Goal: Communication & Community: Answer question/provide support

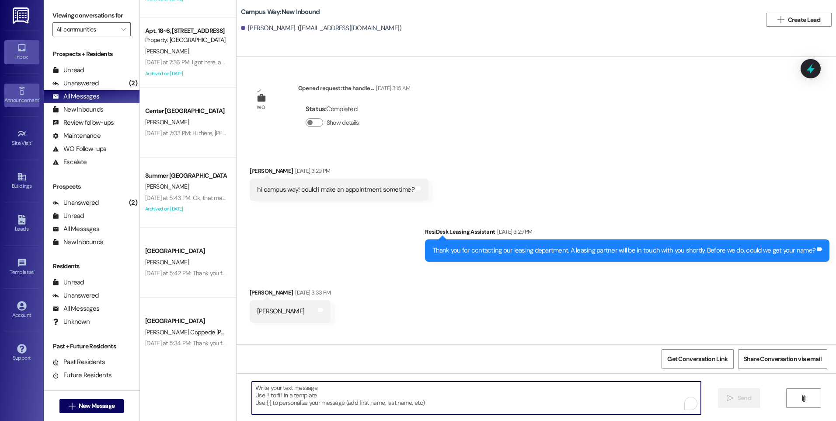
scroll to position [982, 0]
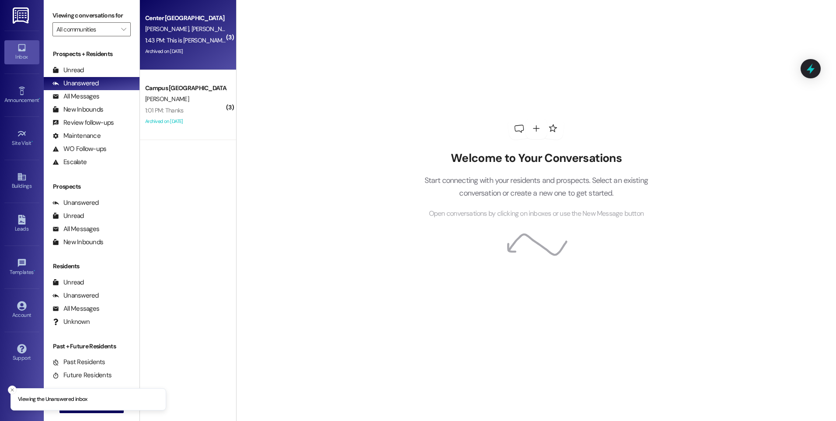
click at [197, 37] on div "1:43 PM: This is [PERSON_NAME]'s mom. He is at a wedding north of [GEOGRAPHIC_D…" at bounding box center [304, 40] width 318 height 8
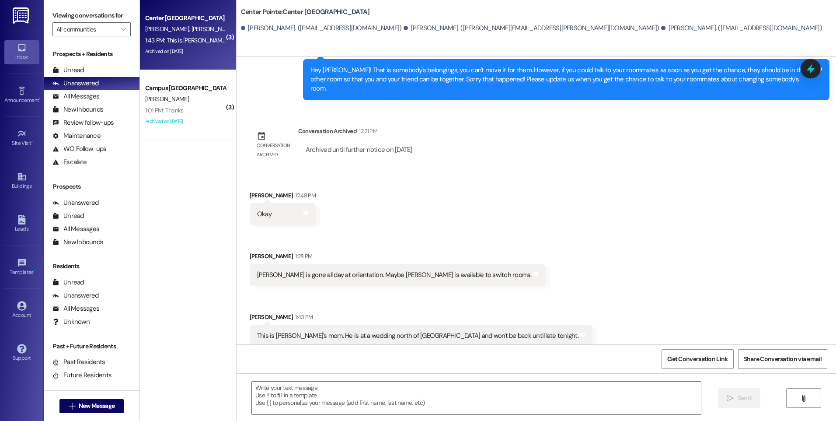
scroll to position [464, 0]
click at [807, 70] on icon at bounding box center [810, 69] width 10 height 14
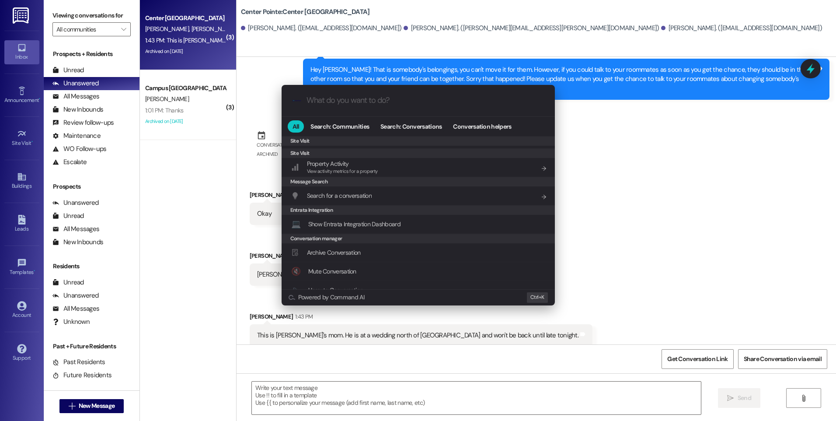
scroll to position [410, 0]
click at [338, 227] on span "Archive Conversation" at bounding box center [334, 223] width 54 height 10
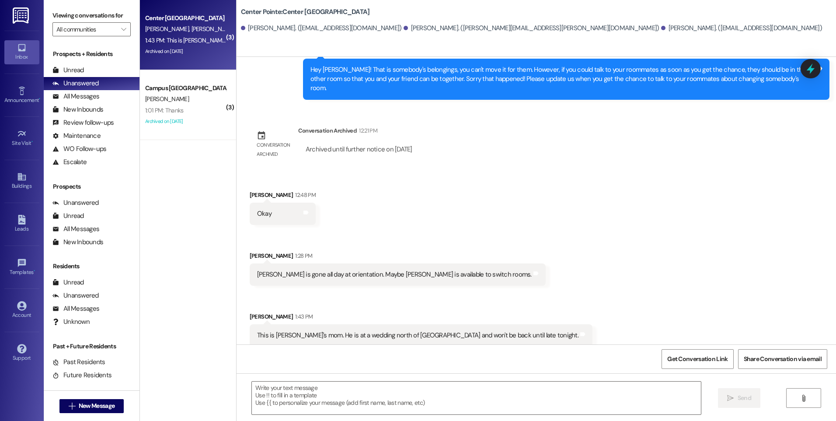
scroll to position [377, 0]
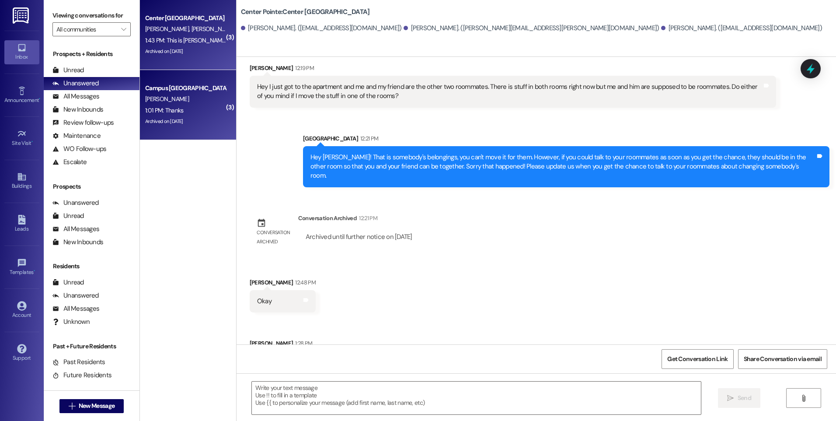
click at [195, 84] on div "Campus [GEOGRAPHIC_DATA]" at bounding box center [185, 88] width 81 height 9
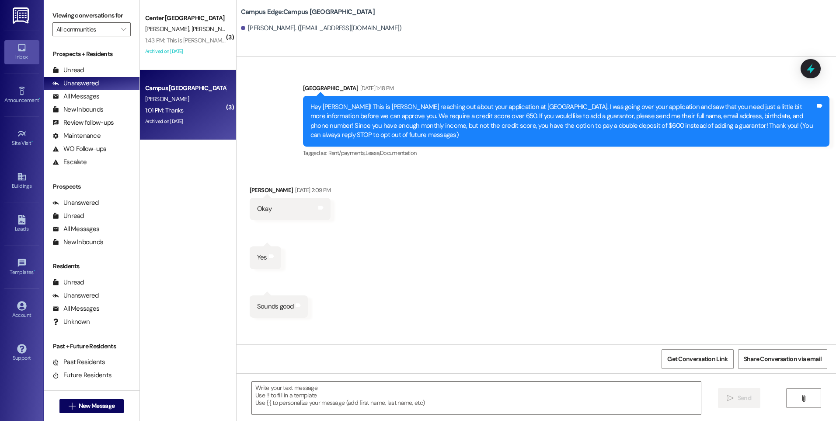
scroll to position [5217, 0]
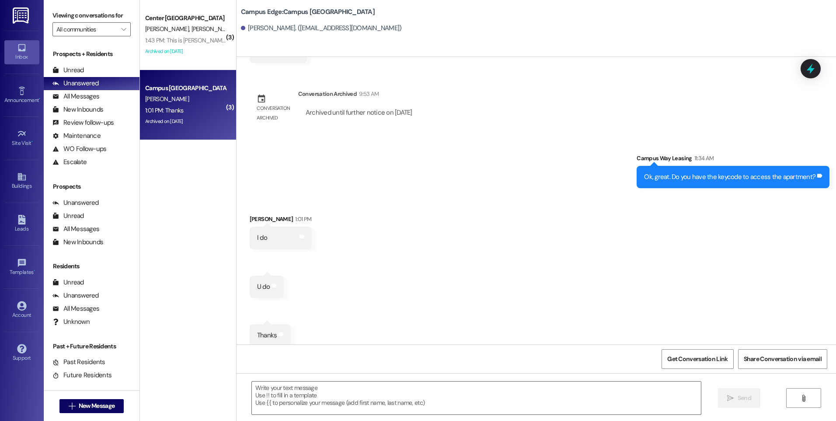
drag, startPoint x: 803, startPoint y: 75, endPoint x: 729, endPoint y: 88, distance: 75.1
click at [803, 75] on div at bounding box center [811, 68] width 20 height 19
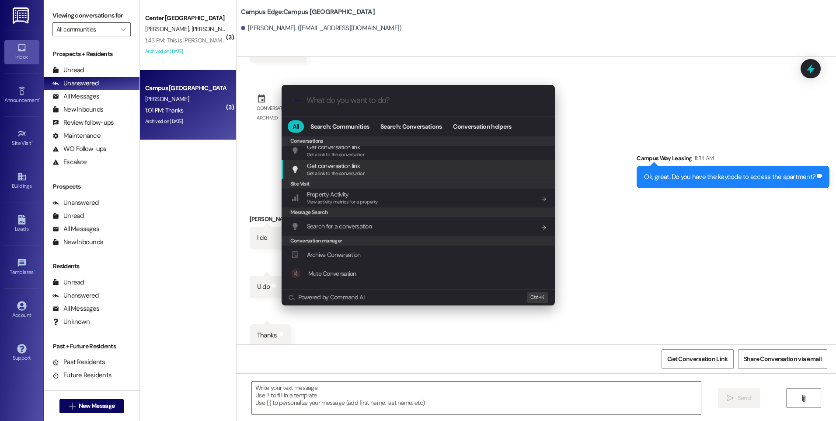
scroll to position [381, 0]
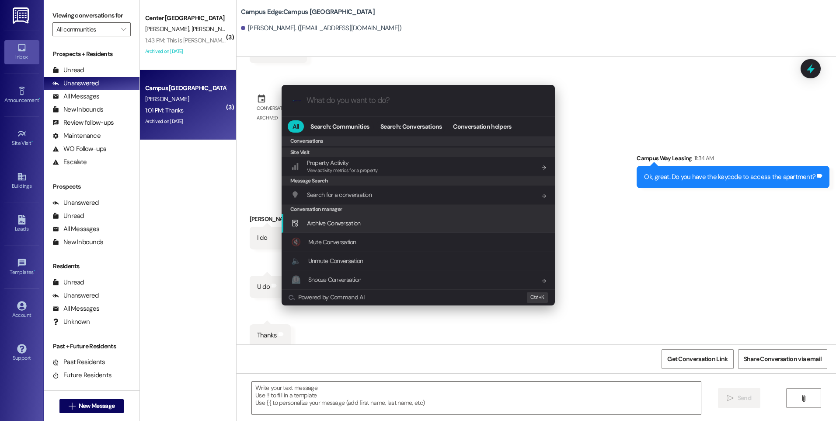
click at [344, 222] on span "Archive Conversation" at bounding box center [334, 223] width 54 height 8
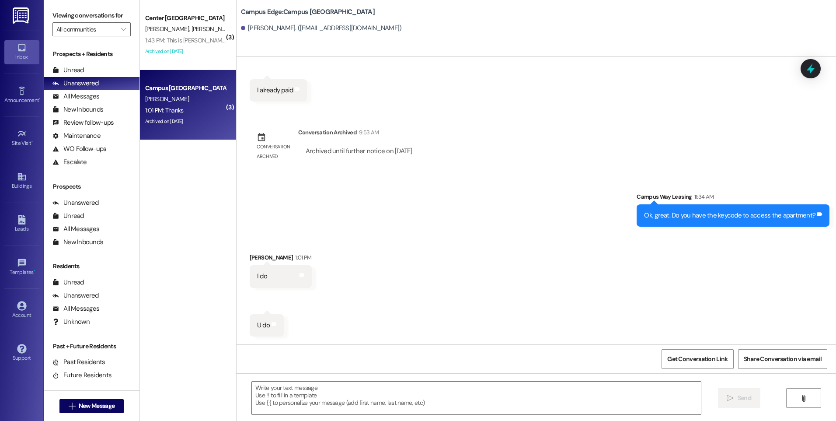
scroll to position [5217, 0]
